Goal: Task Accomplishment & Management: Manage account settings

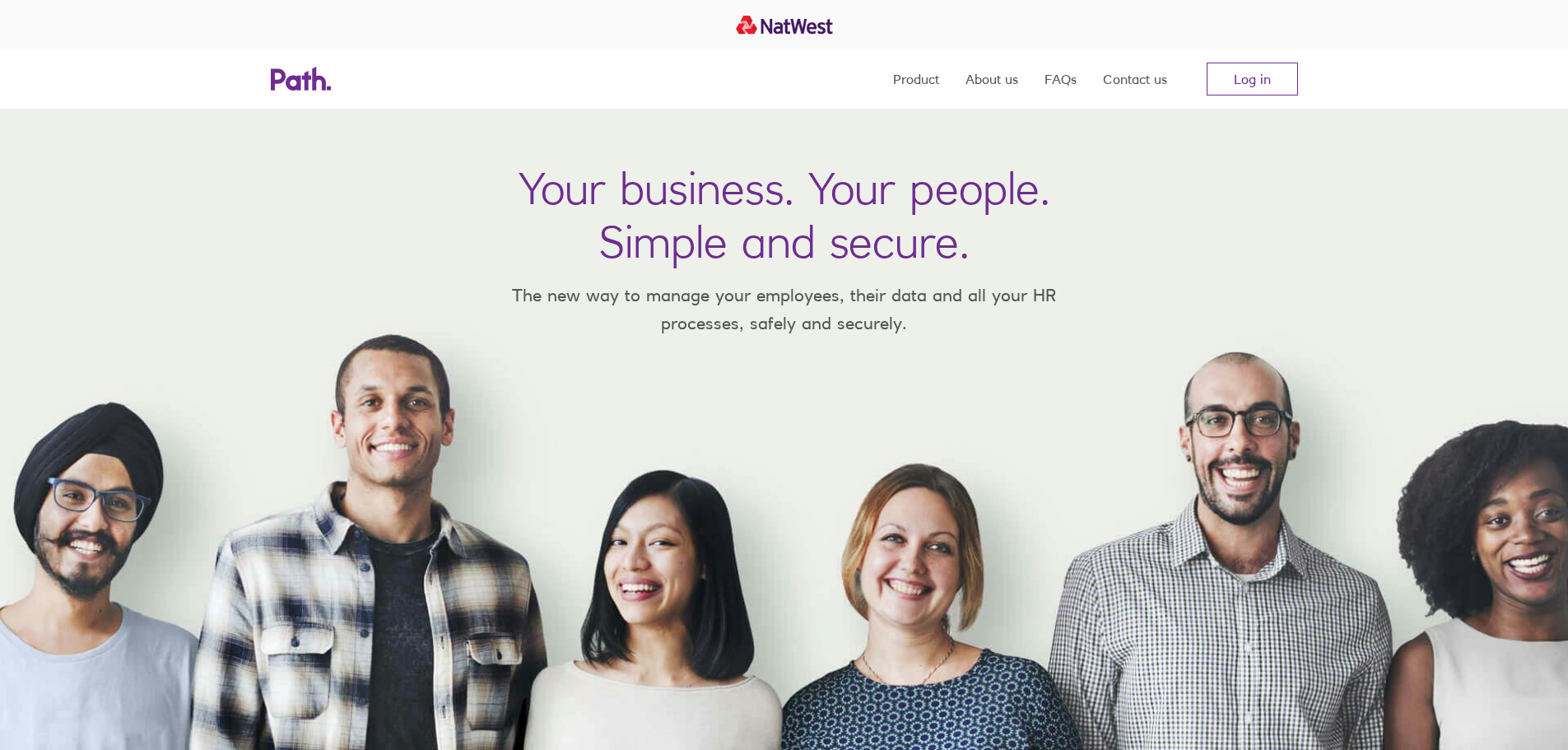
click at [1248, 77] on link "Log in" at bounding box center [1252, 80] width 92 height 33
click at [1258, 84] on link "Log in" at bounding box center [1252, 80] width 92 height 33
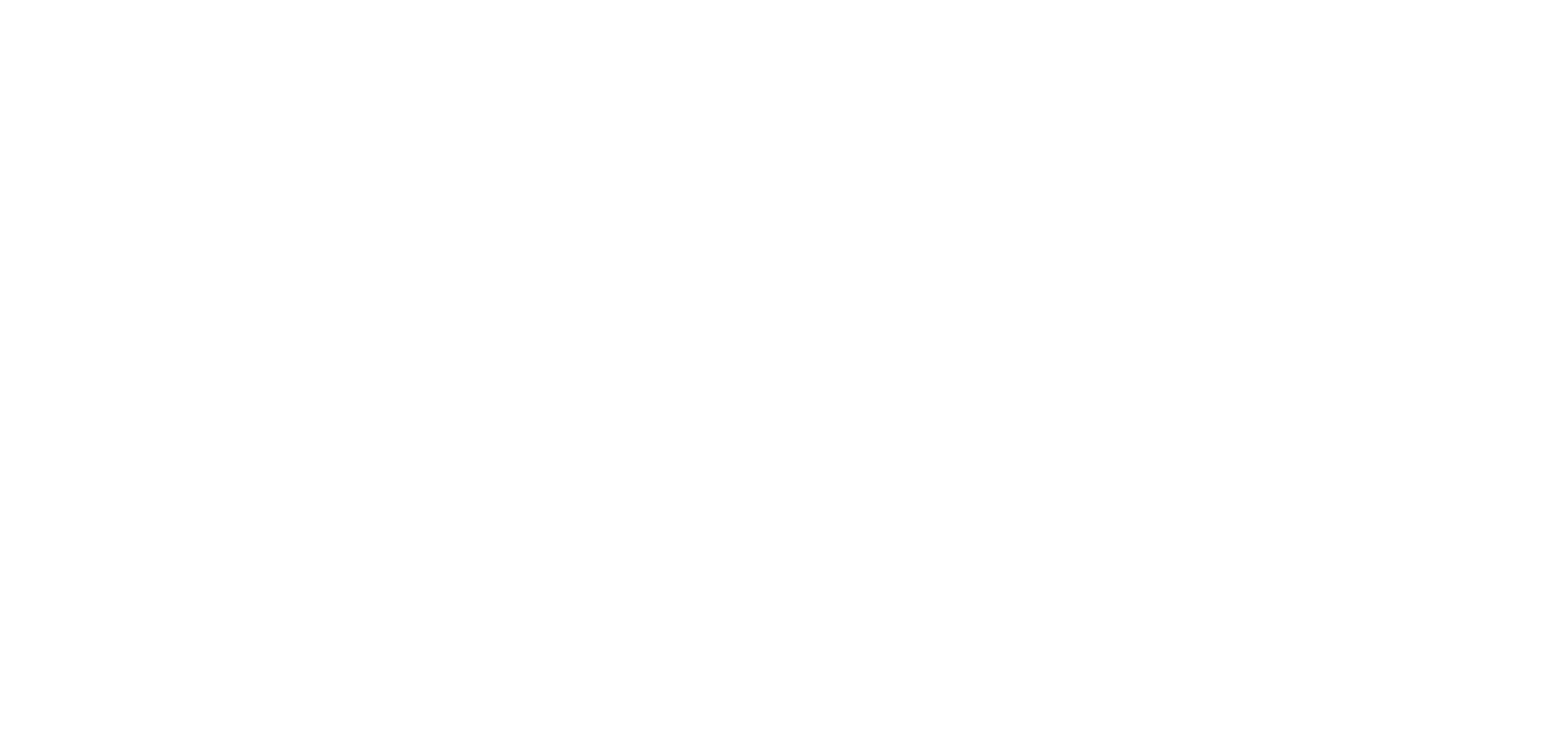
click at [525, 242] on div at bounding box center [784, 372] width 1568 height 744
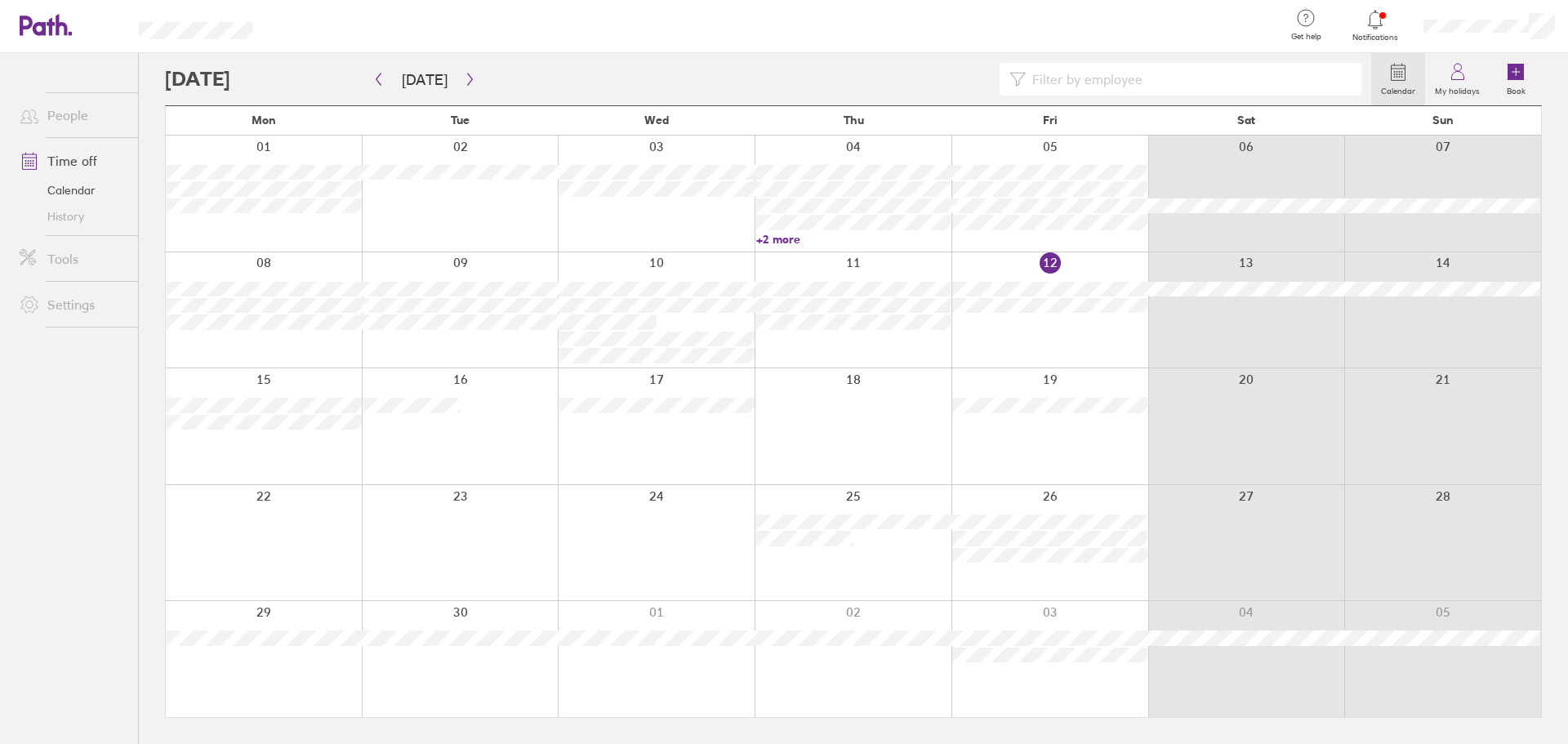
click at [1372, 27] on icon at bounding box center [1375, 19] width 20 height 20
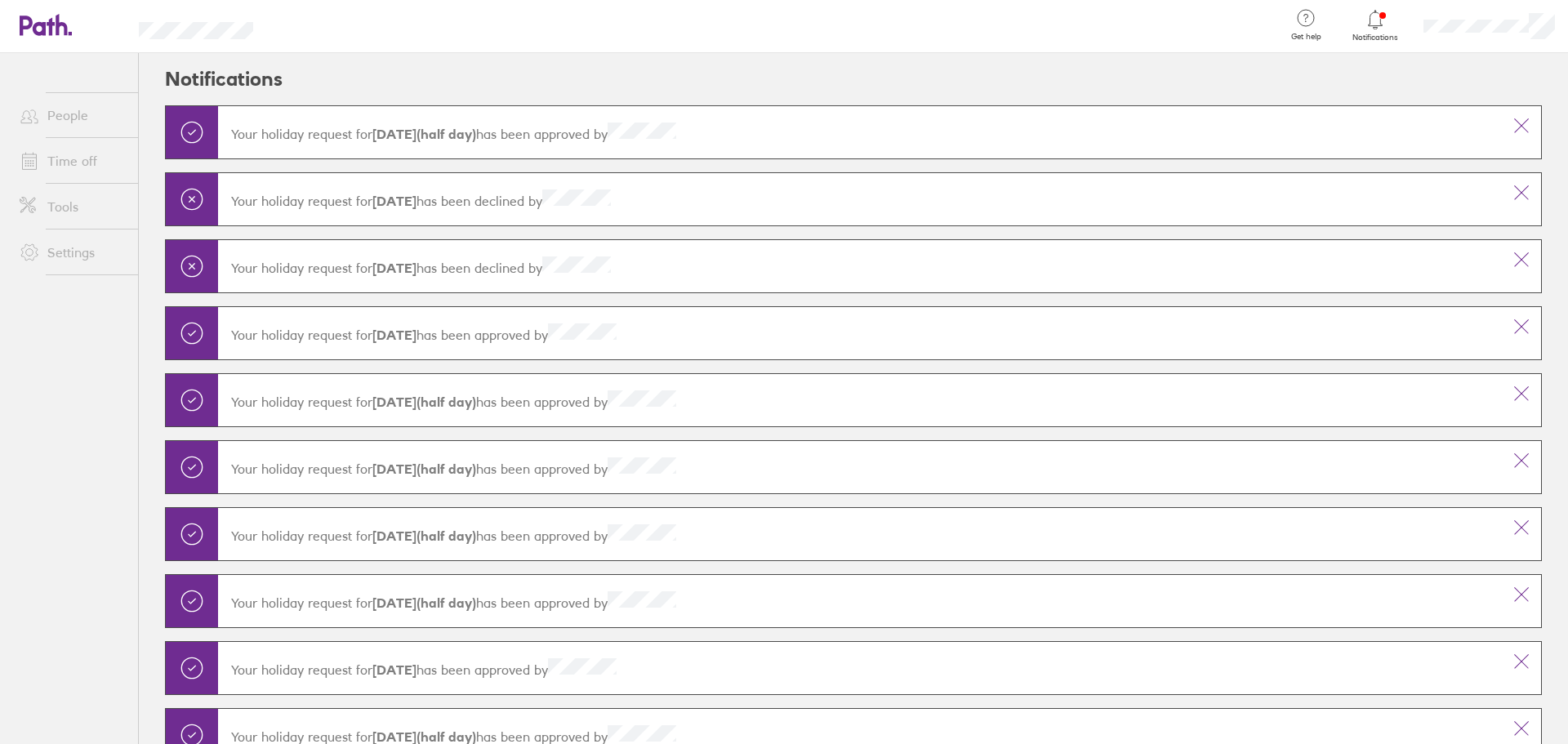
click at [1372, 27] on icon at bounding box center [1375, 19] width 20 height 20
click at [72, 163] on link "Time off" at bounding box center [73, 161] width 132 height 33
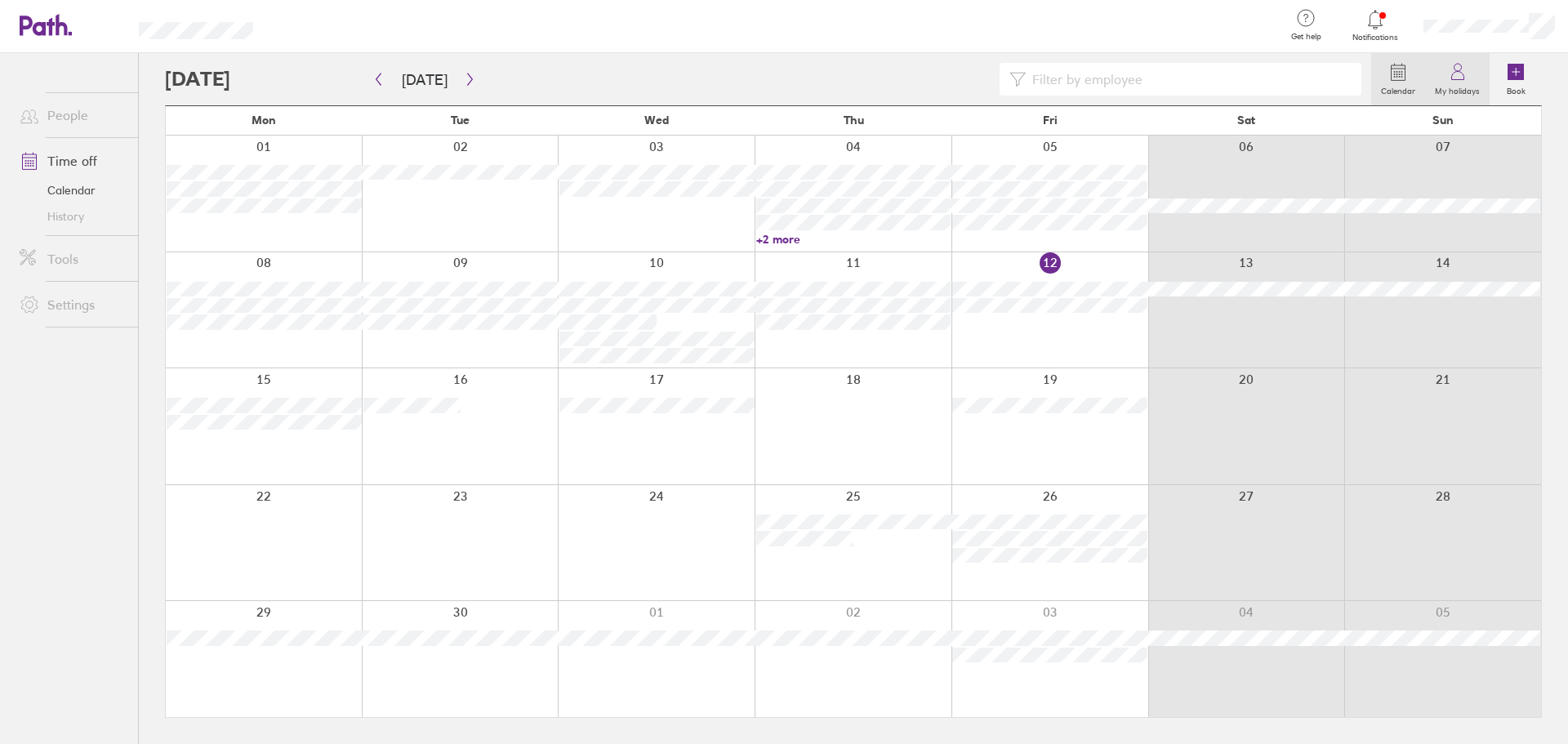
click at [1464, 69] on icon at bounding box center [1458, 72] width 20 height 20
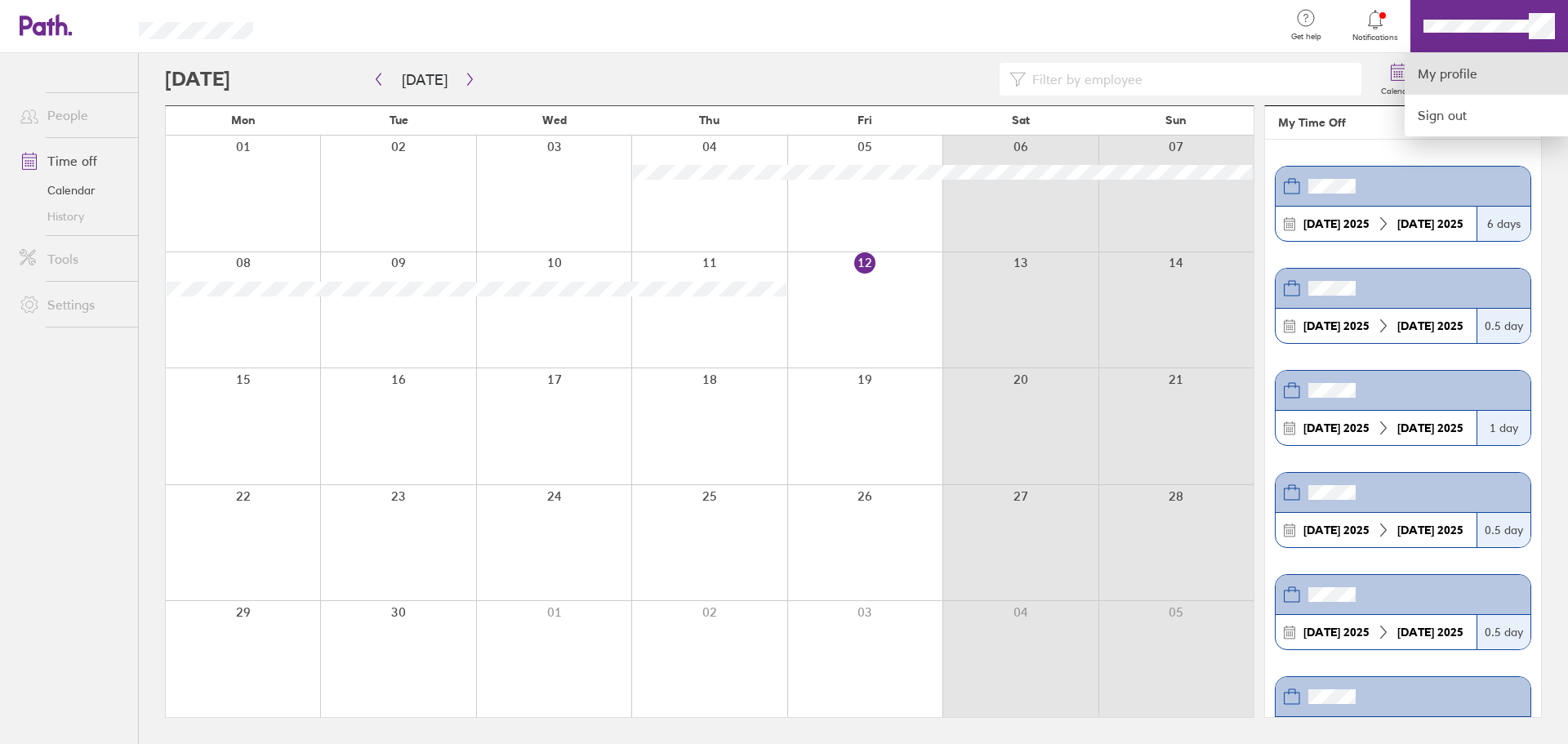
click at [1458, 69] on link "My profile" at bounding box center [1486, 74] width 163 height 42
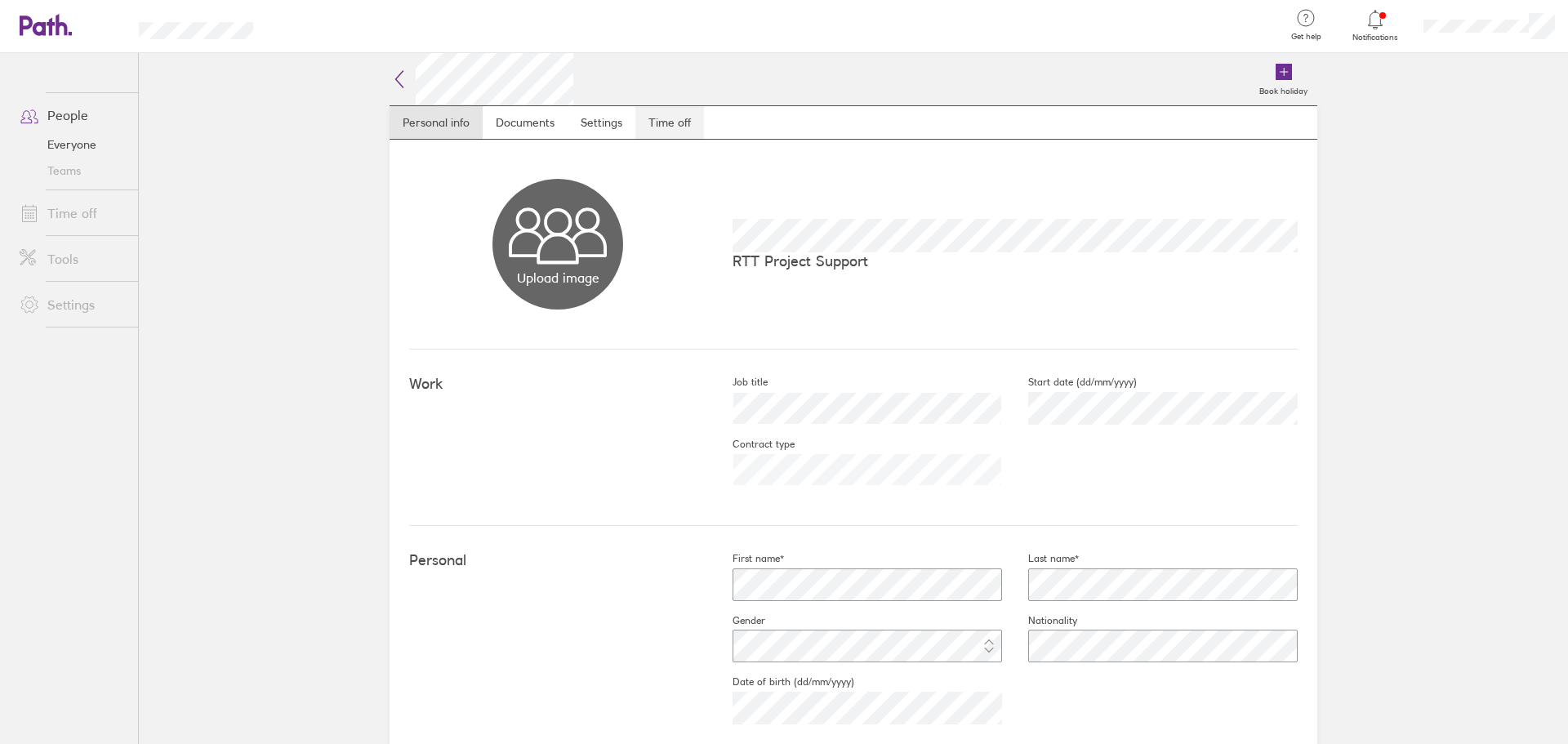
click at [664, 127] on link "Time off" at bounding box center [670, 122] width 69 height 33
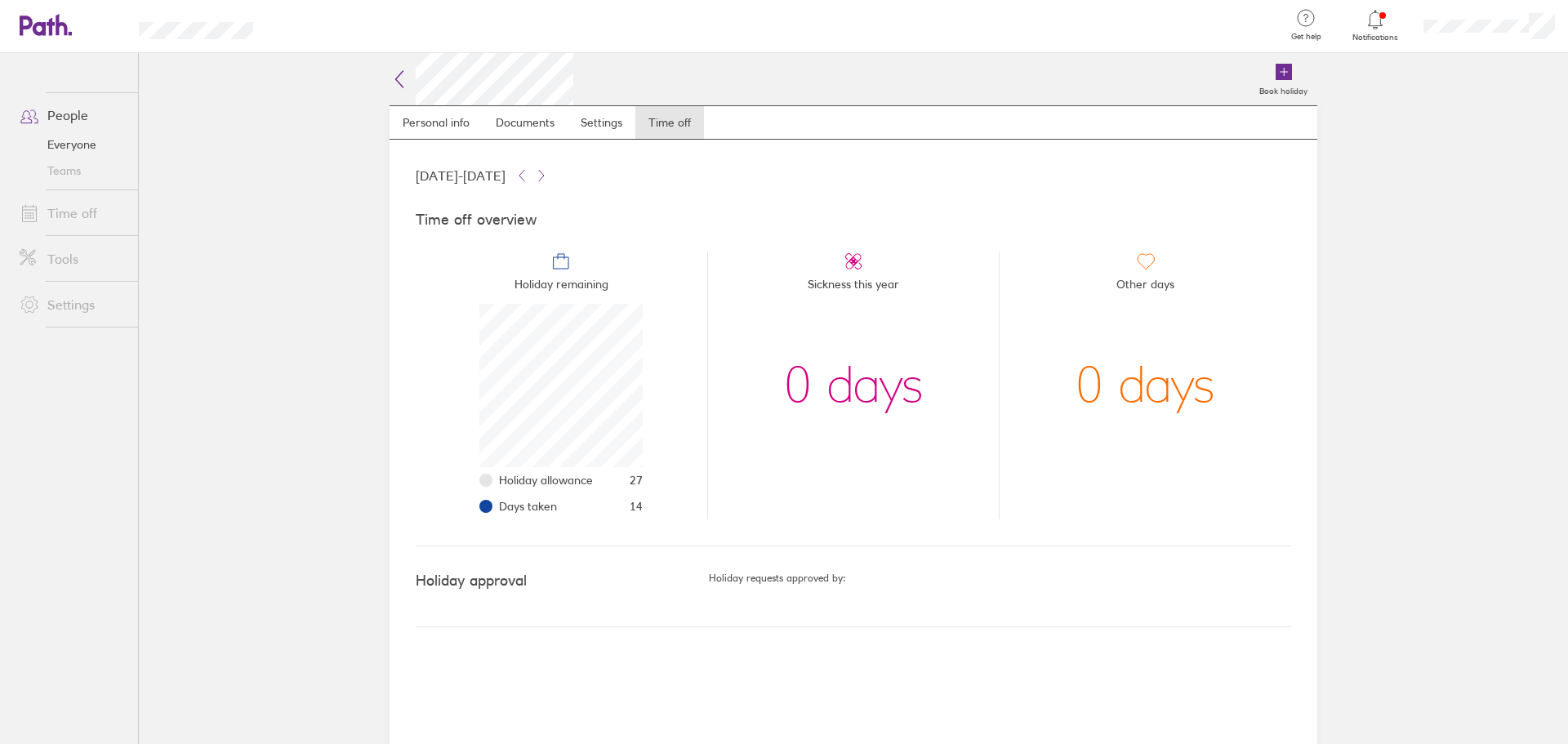
scroll to position [163, 163]
drag, startPoint x: 503, startPoint y: 509, endPoint x: 619, endPoint y: 506, distance: 116.0
click at [619, 506] on li "Days taken 14" at bounding box center [571, 506] width 144 height 26
